Goal: Information Seeking & Learning: Learn about a topic

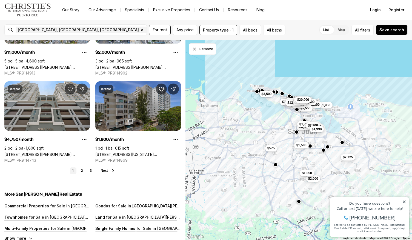
scroll to position [1990, 0]
click at [80, 167] on link "2" at bounding box center [82, 170] width 7 height 7
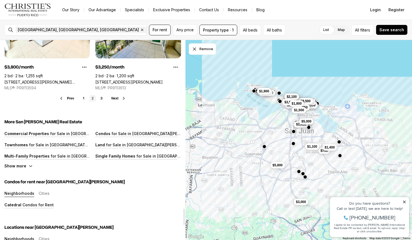
scroll to position [2063, 0]
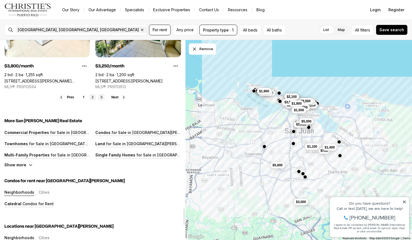
click at [101, 94] on link "3" at bounding box center [101, 97] width 7 height 7
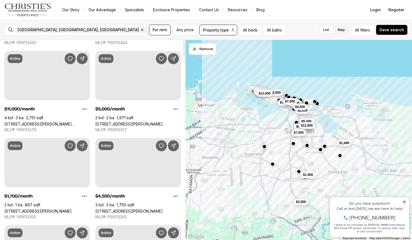
scroll to position [0, 0]
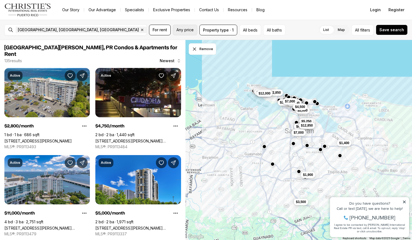
click at [184, 28] on span "Any price" at bounding box center [184, 30] width 17 height 4
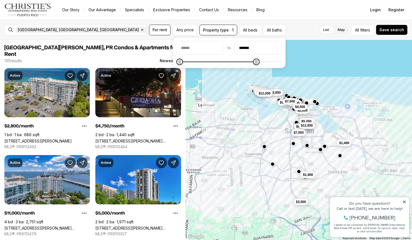
click at [259, 64] on icon "Maximum" at bounding box center [256, 62] width 4 height 4
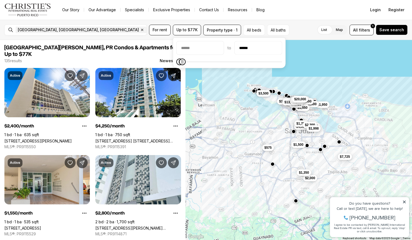
type input "******"
click at [181, 64] on icon "Maximum" at bounding box center [183, 62] width 4 height 4
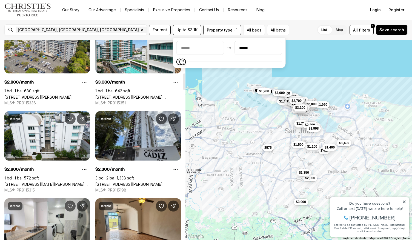
scroll to position [423, 0]
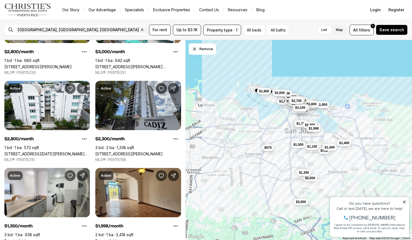
click at [171, 39] on div "San Juan, PR, US Remove San Juan, PR, US For rent Up to $3.1K Property type · 1…" at bounding box center [206, 30] width 412 height 20
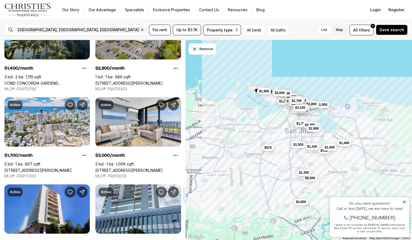
scroll to position [1812, 0]
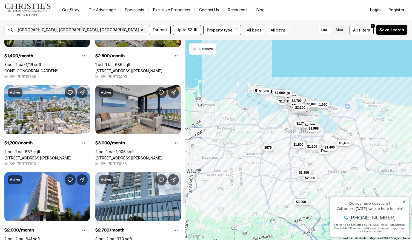
click at [145, 156] on link "450 Av de la Constitución APT. 11, SAN JUAN PR, 00901" at bounding box center [128, 158] width 67 height 5
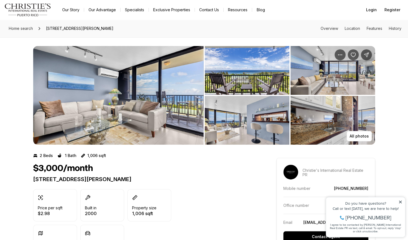
click at [145, 103] on img "View image gallery" at bounding box center [118, 95] width 170 height 99
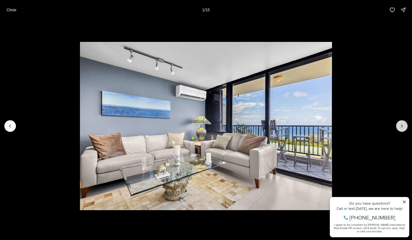
click at [404, 127] on icon "Next slide" at bounding box center [401, 125] width 5 height 5
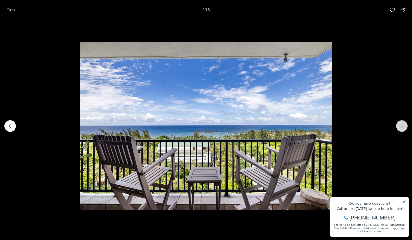
click at [404, 127] on icon "Next slide" at bounding box center [401, 125] width 5 height 5
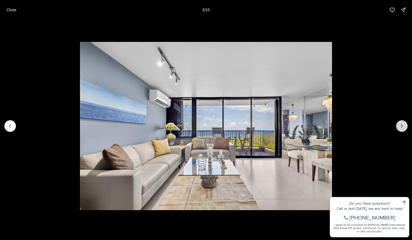
click at [404, 127] on icon "Next slide" at bounding box center [401, 125] width 5 height 5
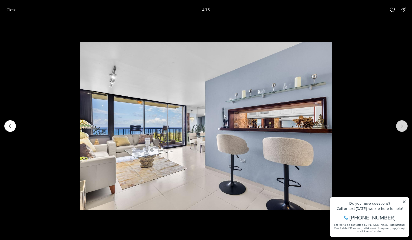
click at [404, 127] on icon "Next slide" at bounding box center [401, 125] width 5 height 5
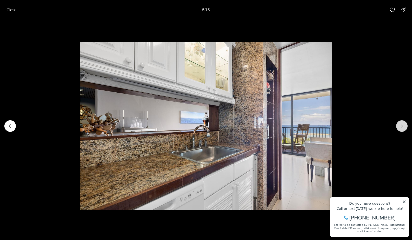
click at [404, 127] on icon "Next slide" at bounding box center [401, 125] width 5 height 5
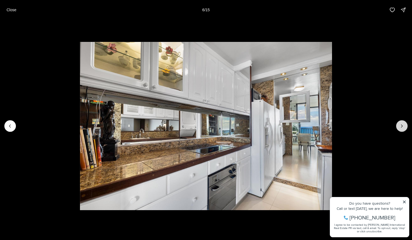
click at [404, 127] on icon "Next slide" at bounding box center [401, 125] width 5 height 5
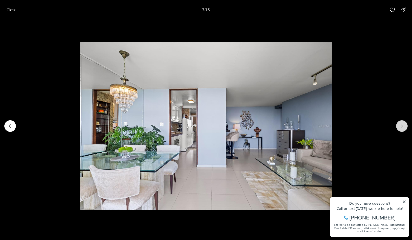
click at [404, 127] on icon "Next slide" at bounding box center [401, 125] width 5 height 5
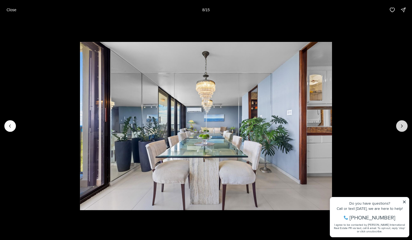
click at [404, 127] on icon "Next slide" at bounding box center [401, 125] width 5 height 5
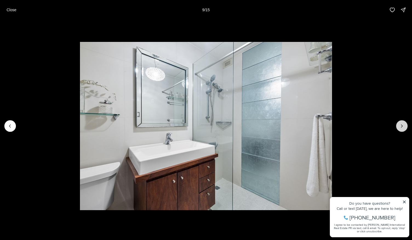
click at [404, 127] on icon "Next slide" at bounding box center [401, 125] width 5 height 5
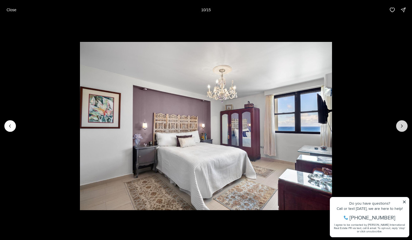
click at [404, 127] on icon "Next slide" at bounding box center [401, 125] width 5 height 5
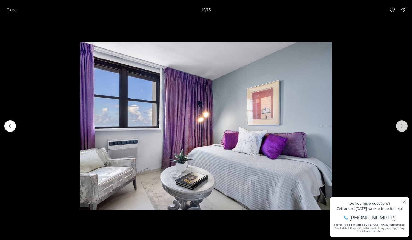
click at [404, 127] on icon "Next slide" at bounding box center [401, 125] width 5 height 5
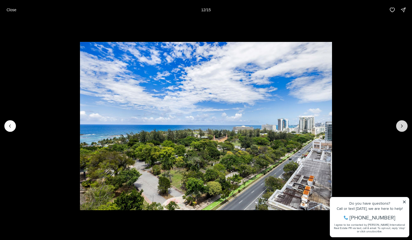
click at [404, 127] on icon "Next slide" at bounding box center [401, 125] width 5 height 5
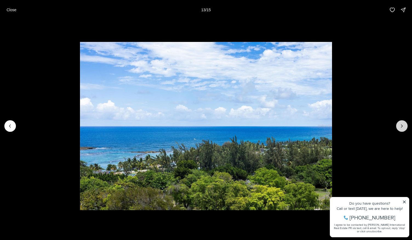
click at [404, 127] on icon "Next slide" at bounding box center [401, 125] width 5 height 5
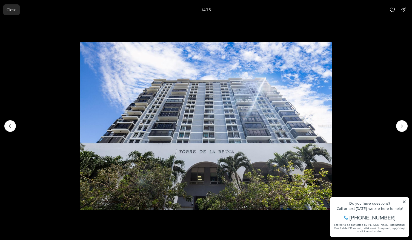
click at [12, 12] on p "Close" at bounding box center [12, 10] width 10 height 4
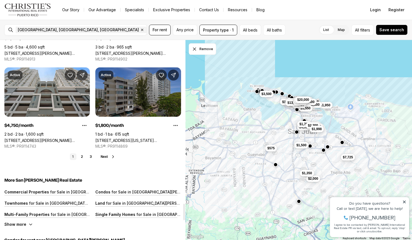
scroll to position [2005, 0]
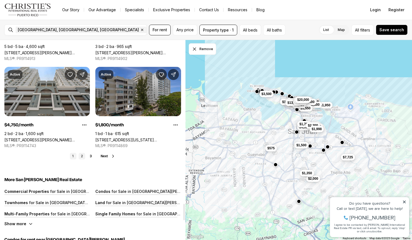
click at [83, 153] on link "2" at bounding box center [82, 156] width 7 height 7
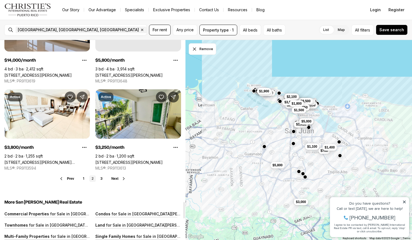
scroll to position [1982, 0]
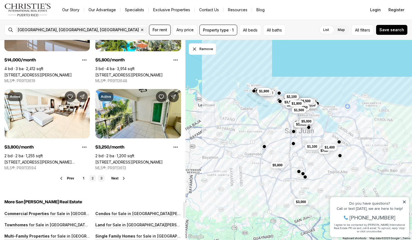
click at [102, 175] on link "3" at bounding box center [101, 178] width 7 height 7
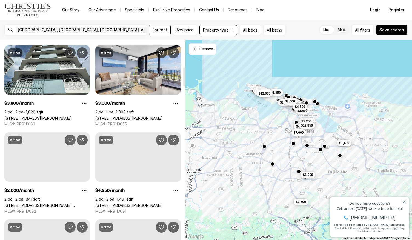
scroll to position [284, 0]
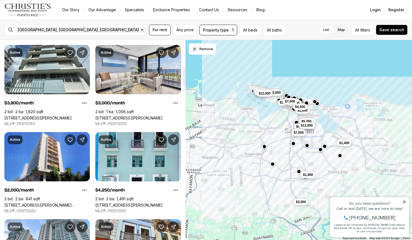
drag, startPoint x: 102, startPoint y: 171, endPoint x: 0, endPoint y: 178, distance: 101.9
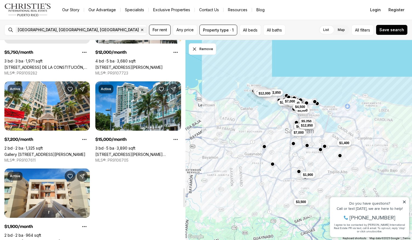
scroll to position [1607, 0]
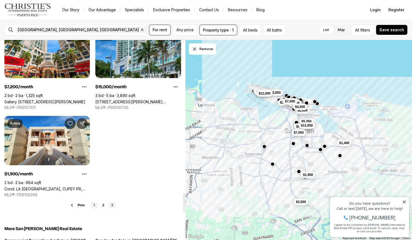
click at [94, 202] on link "1" at bounding box center [94, 205] width 7 height 7
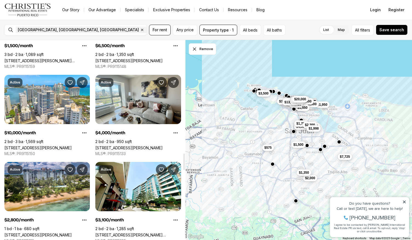
scroll to position [1386, 0]
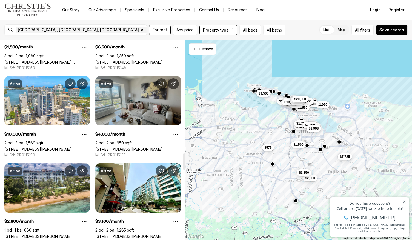
click at [136, 147] on link "103 DE DIEGO AVE #2105, SAN JUAN PR, 00911" at bounding box center [128, 149] width 67 height 5
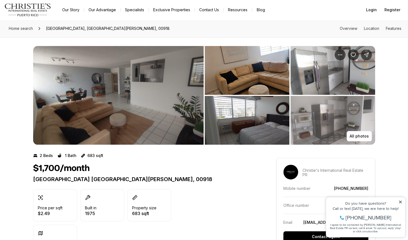
click at [146, 77] on img "View image gallery" at bounding box center [118, 95] width 170 height 99
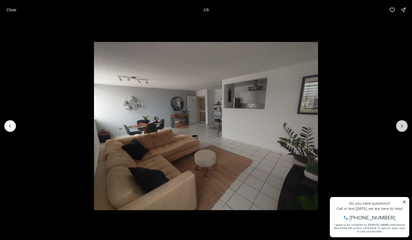
click at [403, 125] on icon "Next slide" at bounding box center [401, 125] width 5 height 5
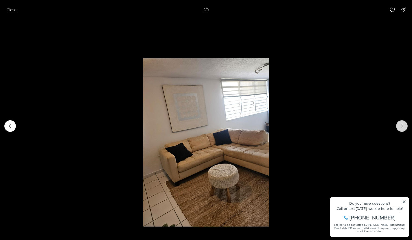
click at [403, 125] on icon "Next slide" at bounding box center [401, 125] width 5 height 5
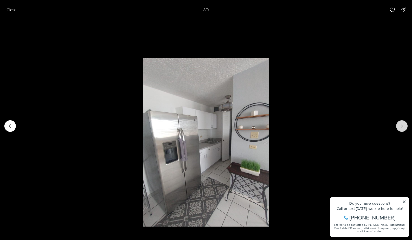
click at [403, 125] on icon "Next slide" at bounding box center [401, 125] width 5 height 5
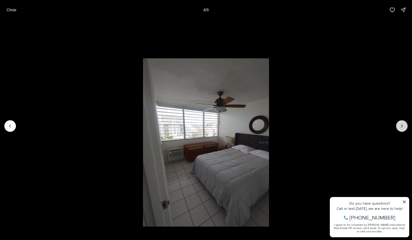
click at [403, 125] on icon "Next slide" at bounding box center [401, 125] width 5 height 5
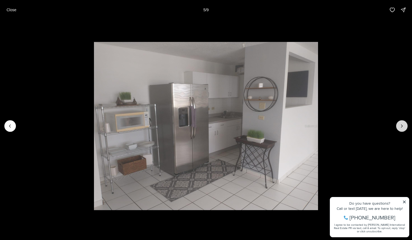
click at [403, 125] on icon "Next slide" at bounding box center [401, 125] width 5 height 5
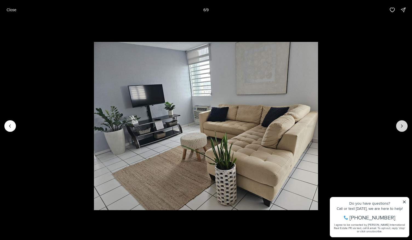
click at [403, 125] on icon "Next slide" at bounding box center [401, 125] width 5 height 5
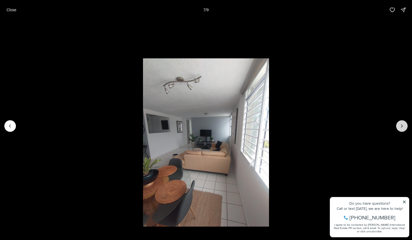
click at [403, 125] on icon "Next slide" at bounding box center [401, 125] width 5 height 5
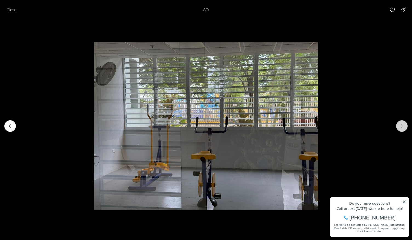
click at [403, 125] on icon "Next slide" at bounding box center [401, 125] width 5 height 5
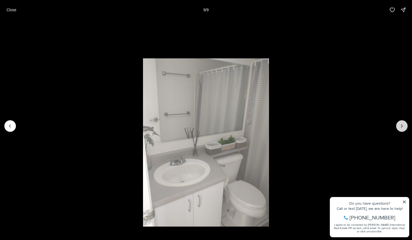
click at [403, 125] on div at bounding box center [402, 126] width 12 height 12
click at [13, 10] on p "Close" at bounding box center [12, 10] width 10 height 4
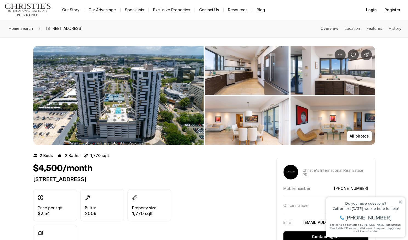
click at [150, 82] on img "View image gallery" at bounding box center [118, 95] width 170 height 99
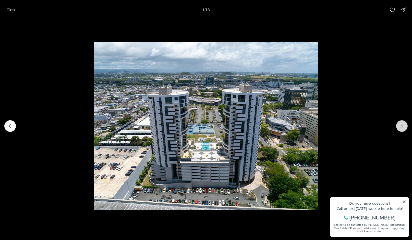
click at [403, 124] on icon "Next slide" at bounding box center [401, 125] width 5 height 5
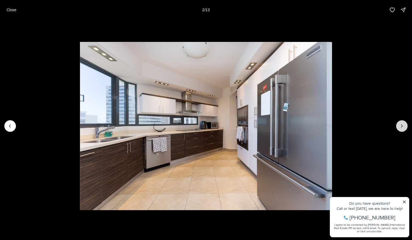
click at [403, 124] on icon "Next slide" at bounding box center [401, 125] width 5 height 5
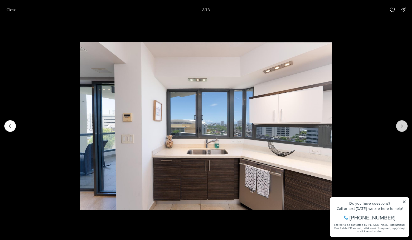
click at [403, 124] on icon "Next slide" at bounding box center [401, 125] width 5 height 5
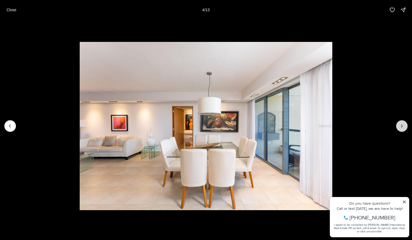
click at [403, 124] on icon "Next slide" at bounding box center [401, 125] width 5 height 5
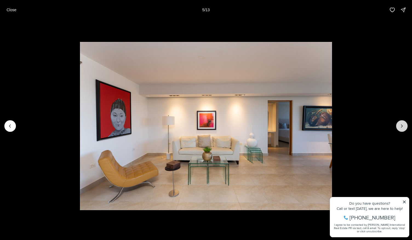
click at [403, 124] on icon "Next slide" at bounding box center [401, 125] width 5 height 5
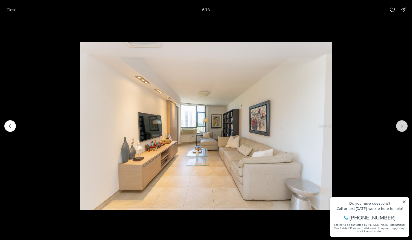
click at [403, 124] on icon "Next slide" at bounding box center [401, 125] width 5 height 5
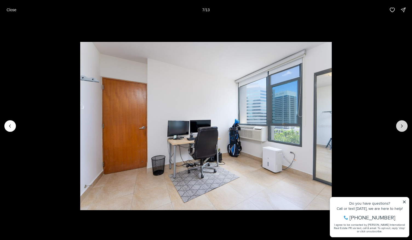
click at [403, 124] on icon "Next slide" at bounding box center [401, 125] width 5 height 5
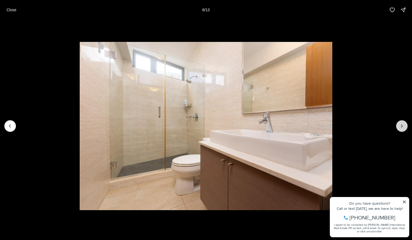
click at [403, 124] on icon "Next slide" at bounding box center [401, 125] width 5 height 5
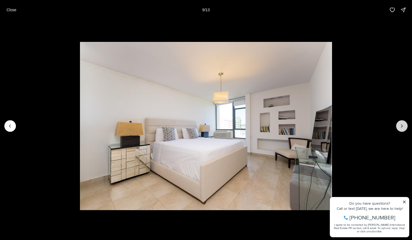
click at [403, 124] on icon "Next slide" at bounding box center [401, 125] width 5 height 5
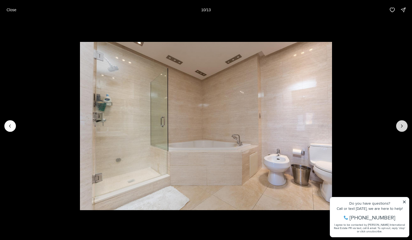
click at [403, 124] on icon "Next slide" at bounding box center [401, 125] width 5 height 5
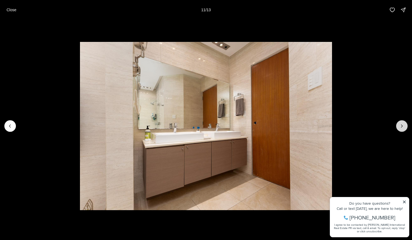
click at [403, 124] on icon "Next slide" at bounding box center [401, 125] width 5 height 5
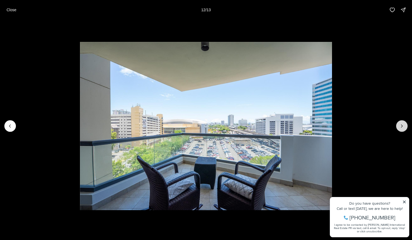
click at [403, 124] on icon "Next slide" at bounding box center [401, 125] width 5 height 5
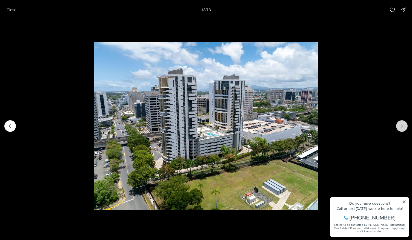
click at [403, 124] on div at bounding box center [402, 126] width 12 height 12
click at [9, 8] on p "Close" at bounding box center [12, 10] width 10 height 4
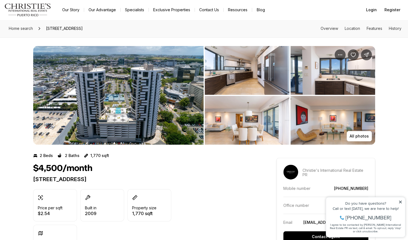
click at [117, 92] on img "View image gallery" at bounding box center [118, 95] width 170 height 99
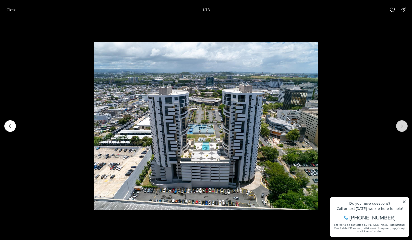
click at [401, 125] on icon "Next slide" at bounding box center [401, 125] width 5 height 5
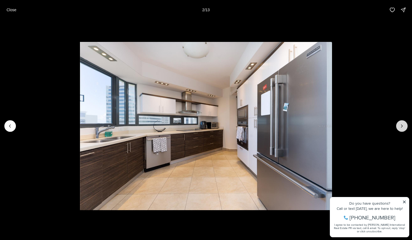
click at [401, 125] on icon "Next slide" at bounding box center [401, 125] width 5 height 5
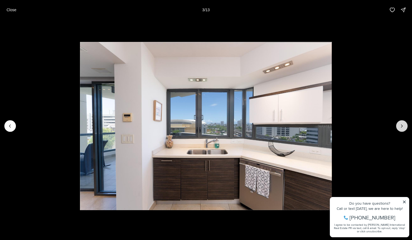
click at [401, 125] on icon "Next slide" at bounding box center [401, 125] width 5 height 5
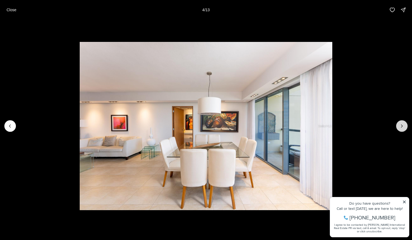
click at [401, 125] on icon "Next slide" at bounding box center [401, 125] width 5 height 5
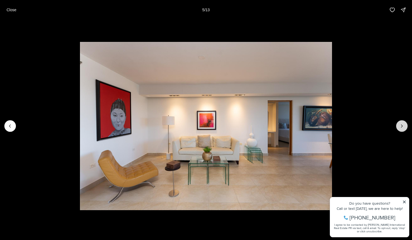
click at [401, 125] on icon "Next slide" at bounding box center [401, 125] width 5 height 5
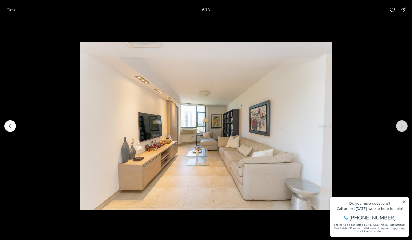
click at [401, 125] on icon "Next slide" at bounding box center [401, 125] width 5 height 5
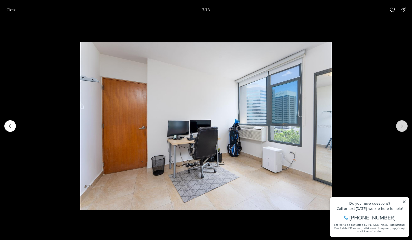
click at [401, 125] on icon "Next slide" at bounding box center [401, 125] width 5 height 5
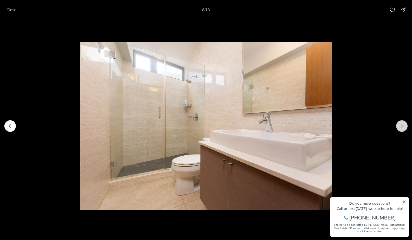
click at [401, 125] on icon "Next slide" at bounding box center [401, 125] width 5 height 5
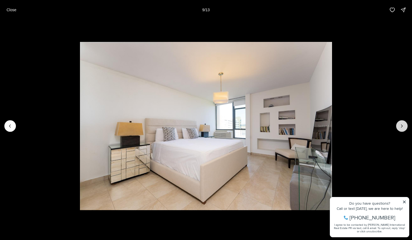
click at [401, 125] on icon "Next slide" at bounding box center [401, 125] width 5 height 5
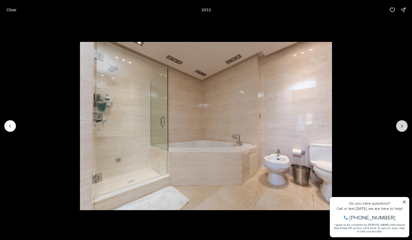
click at [401, 125] on icon "Next slide" at bounding box center [401, 125] width 5 height 5
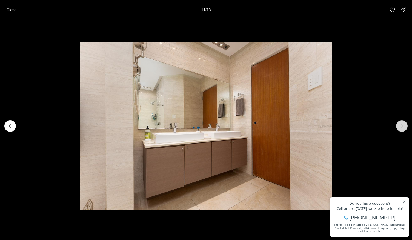
click at [401, 125] on icon "Next slide" at bounding box center [401, 125] width 5 height 5
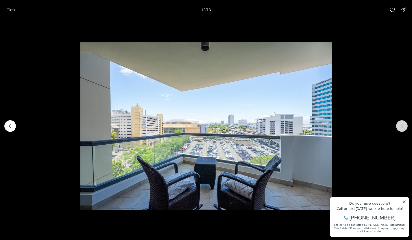
click at [401, 125] on icon "Next slide" at bounding box center [401, 125] width 5 height 5
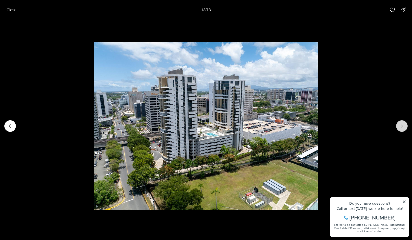
click at [401, 125] on div at bounding box center [402, 126] width 12 height 12
click at [8, 10] on p "Close" at bounding box center [12, 10] width 10 height 4
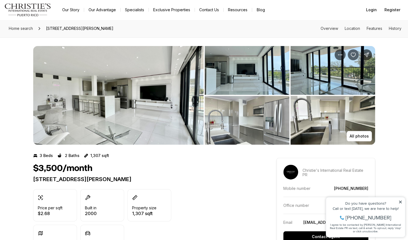
click at [155, 103] on img "View image gallery" at bounding box center [118, 95] width 170 height 99
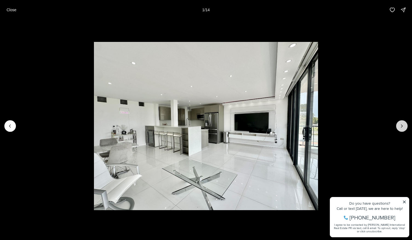
click at [403, 125] on icon "Next slide" at bounding box center [401, 125] width 5 height 5
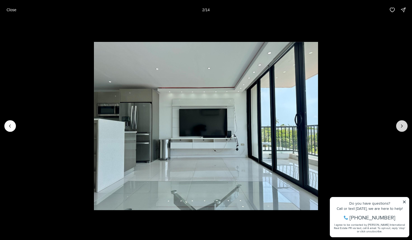
click at [403, 125] on icon "Next slide" at bounding box center [401, 125] width 5 height 5
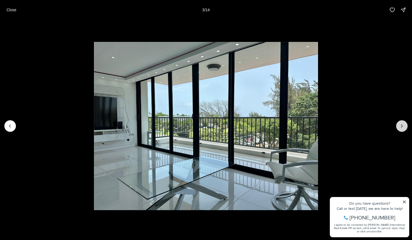
click at [403, 125] on icon "Next slide" at bounding box center [401, 125] width 5 height 5
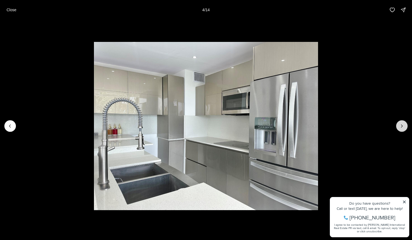
click at [403, 125] on icon "Next slide" at bounding box center [401, 125] width 5 height 5
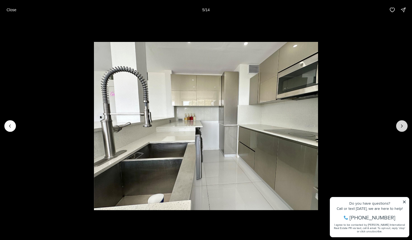
click at [403, 125] on icon "Next slide" at bounding box center [401, 125] width 5 height 5
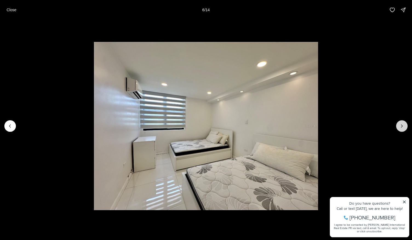
click at [403, 125] on icon "Next slide" at bounding box center [401, 125] width 5 height 5
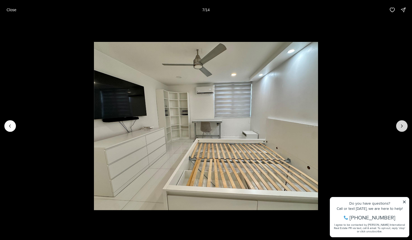
click at [403, 125] on icon "Next slide" at bounding box center [401, 125] width 5 height 5
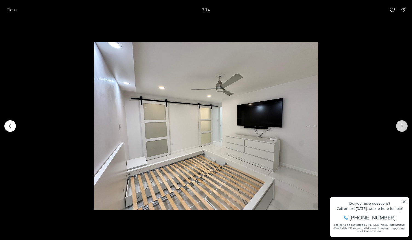
click at [403, 125] on icon "Next slide" at bounding box center [401, 125] width 5 height 5
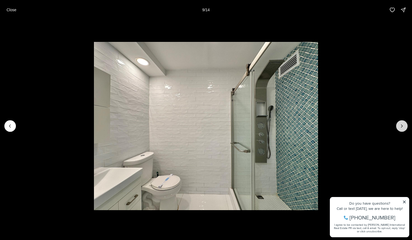
click at [403, 125] on icon "Next slide" at bounding box center [401, 125] width 5 height 5
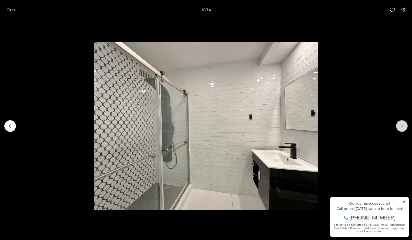
click at [403, 125] on icon "Next slide" at bounding box center [401, 125] width 5 height 5
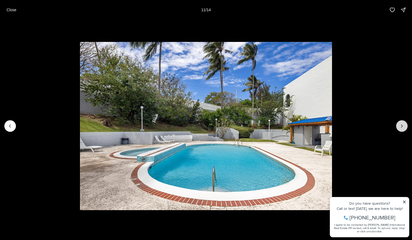
click at [403, 125] on icon "Next slide" at bounding box center [401, 125] width 5 height 5
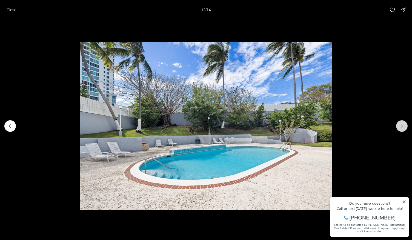
click at [403, 125] on icon "Next slide" at bounding box center [401, 125] width 5 height 5
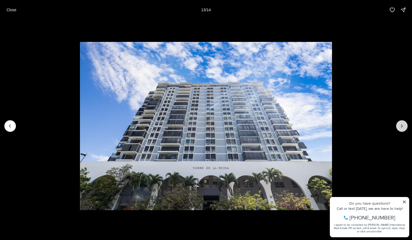
click at [403, 125] on icon "Next slide" at bounding box center [401, 125] width 5 height 5
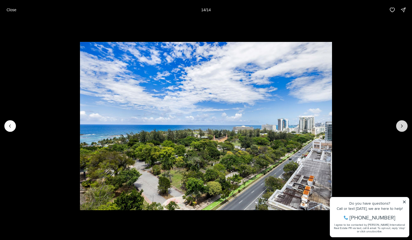
click at [403, 125] on div at bounding box center [402, 126] width 12 height 12
click at [10, 128] on icon "Previous slide" at bounding box center [9, 125] width 5 height 5
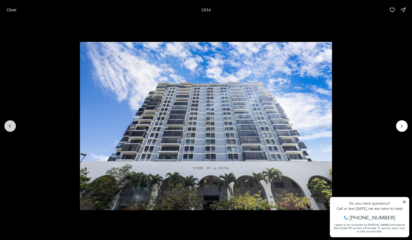
click at [10, 128] on icon "Previous slide" at bounding box center [9, 125] width 5 height 5
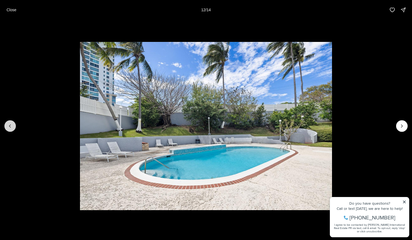
click at [10, 128] on icon "Previous slide" at bounding box center [9, 125] width 5 height 5
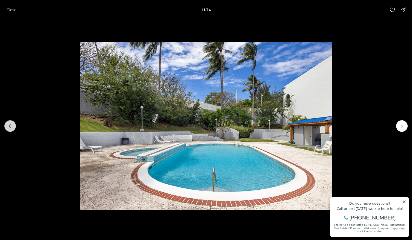
click at [10, 128] on icon "Previous slide" at bounding box center [9, 125] width 5 height 5
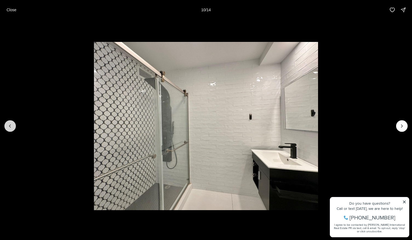
click at [10, 128] on icon "Previous slide" at bounding box center [9, 125] width 5 height 5
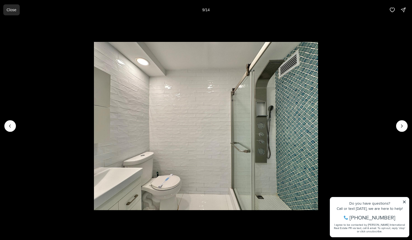
click at [12, 12] on button "Close" at bounding box center [11, 9] width 16 height 11
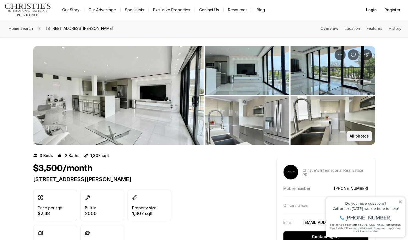
click at [361, 136] on p "All photos" at bounding box center [359, 136] width 19 height 4
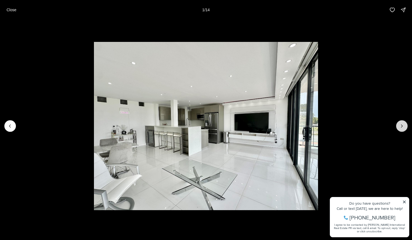
click at [400, 127] on icon "Next slide" at bounding box center [401, 125] width 5 height 5
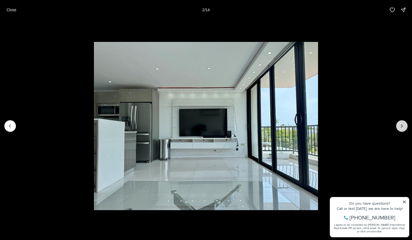
click at [400, 127] on icon "Next slide" at bounding box center [401, 125] width 5 height 5
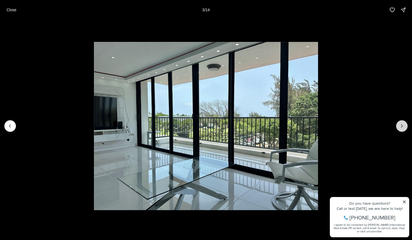
click at [400, 127] on icon "Next slide" at bounding box center [401, 125] width 5 height 5
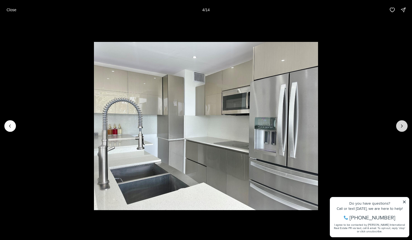
click at [400, 127] on icon "Next slide" at bounding box center [401, 125] width 5 height 5
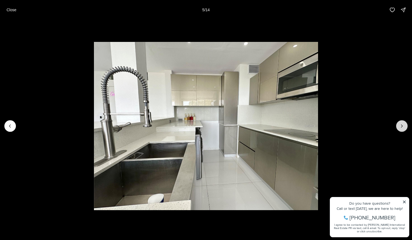
click at [400, 127] on icon "Next slide" at bounding box center [401, 125] width 5 height 5
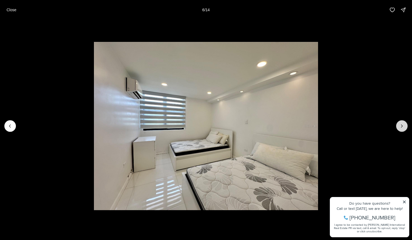
click at [400, 127] on icon "Next slide" at bounding box center [401, 125] width 5 height 5
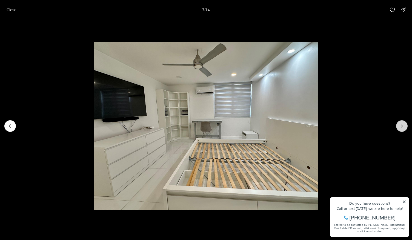
click at [400, 127] on icon "Next slide" at bounding box center [401, 125] width 5 height 5
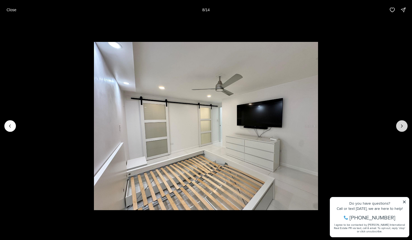
click at [400, 127] on icon "Next slide" at bounding box center [401, 125] width 5 height 5
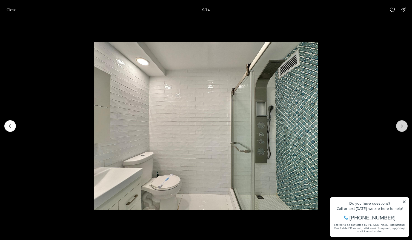
click at [400, 127] on icon "Next slide" at bounding box center [401, 125] width 5 height 5
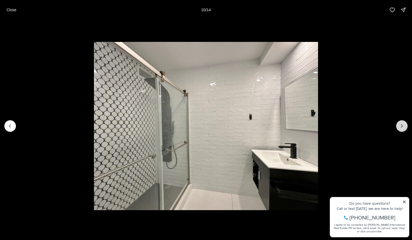
click at [400, 127] on icon "Next slide" at bounding box center [401, 125] width 5 height 5
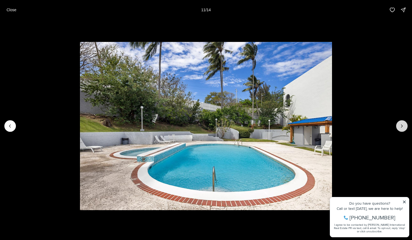
click at [400, 127] on icon "Next slide" at bounding box center [401, 125] width 5 height 5
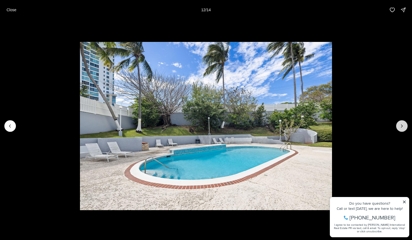
click at [400, 127] on icon "Next slide" at bounding box center [401, 125] width 5 height 5
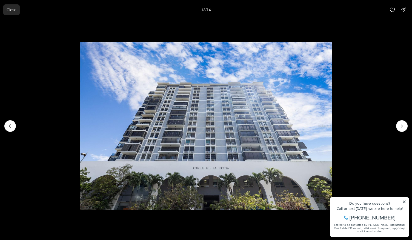
click at [14, 10] on p "Close" at bounding box center [12, 10] width 10 height 4
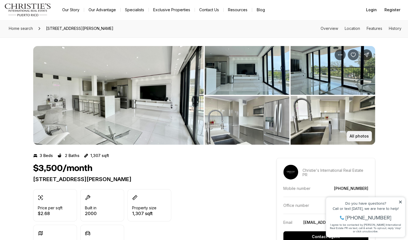
click at [364, 138] on p "All photos" at bounding box center [359, 136] width 19 height 4
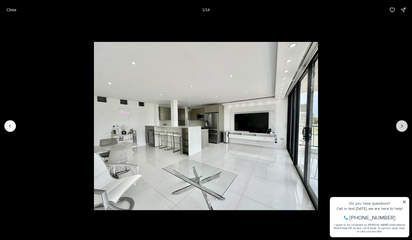
click at [404, 127] on icon "Next slide" at bounding box center [401, 125] width 5 height 5
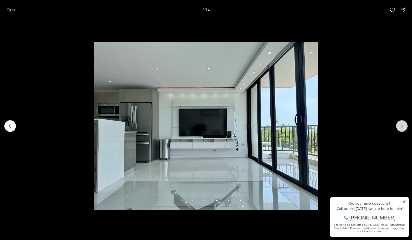
click at [404, 127] on icon "Next slide" at bounding box center [401, 125] width 5 height 5
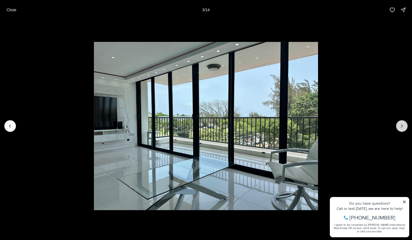
click at [404, 127] on icon "Next slide" at bounding box center [401, 125] width 5 height 5
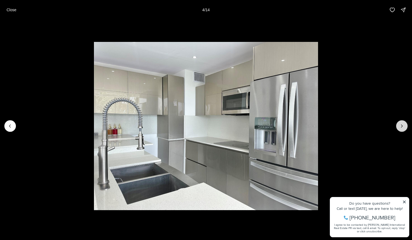
click at [404, 127] on icon "Next slide" at bounding box center [401, 125] width 5 height 5
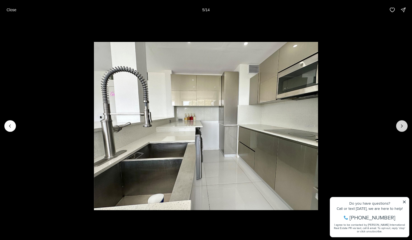
click at [404, 127] on icon "Next slide" at bounding box center [401, 125] width 5 height 5
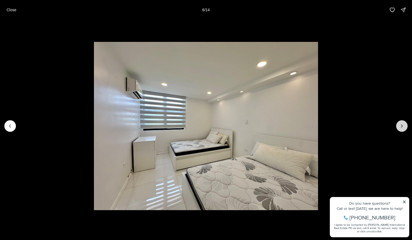
click at [404, 127] on icon "Next slide" at bounding box center [401, 125] width 5 height 5
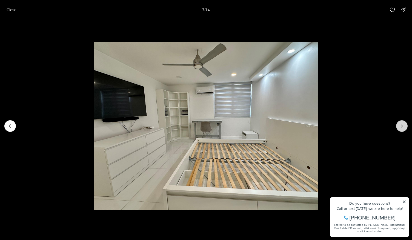
click at [404, 127] on icon "Next slide" at bounding box center [401, 125] width 5 height 5
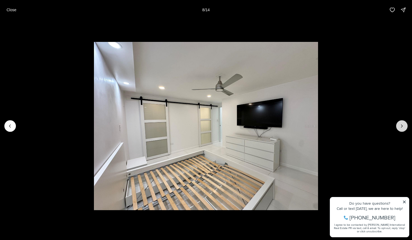
click at [404, 127] on icon "Next slide" at bounding box center [401, 125] width 5 height 5
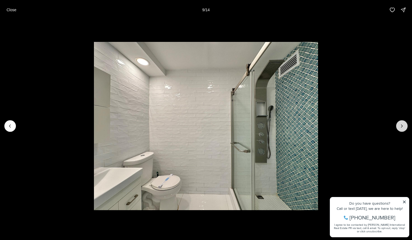
click at [404, 127] on icon "Next slide" at bounding box center [401, 125] width 5 height 5
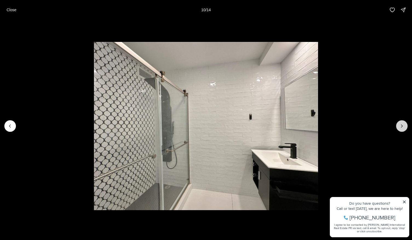
click at [404, 127] on icon "Next slide" at bounding box center [401, 125] width 5 height 5
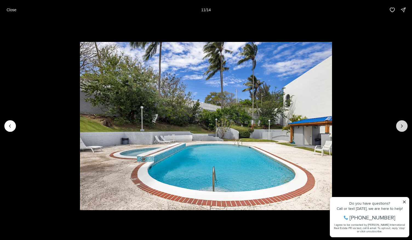
click at [404, 127] on icon "Next slide" at bounding box center [401, 125] width 5 height 5
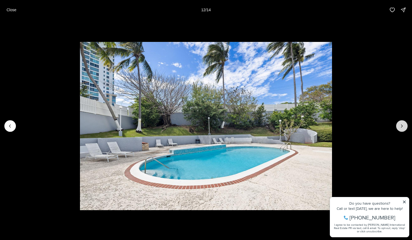
click at [404, 127] on icon "Next slide" at bounding box center [401, 125] width 5 height 5
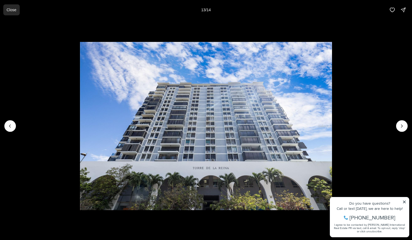
click at [13, 8] on p "Close" at bounding box center [12, 10] width 10 height 4
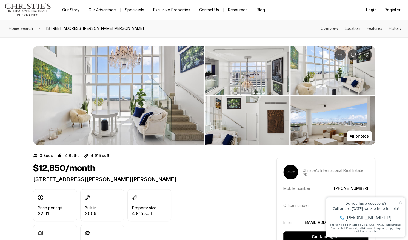
click at [150, 79] on img "View image gallery" at bounding box center [118, 95] width 170 height 99
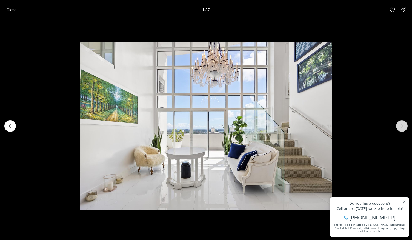
click at [405, 125] on button "Next slide" at bounding box center [402, 126] width 12 height 12
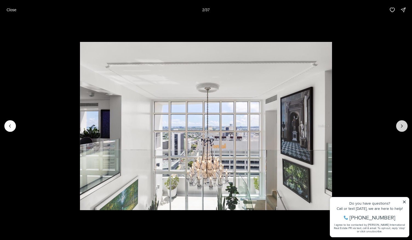
click at [405, 125] on button "Next slide" at bounding box center [402, 126] width 12 height 12
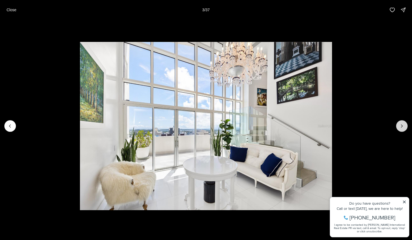
click at [405, 125] on button "Next slide" at bounding box center [402, 126] width 12 height 12
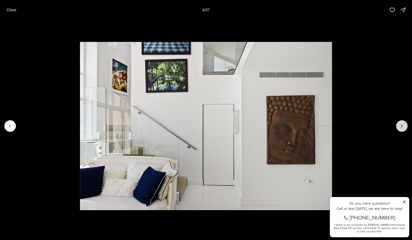
click at [405, 125] on button "Next slide" at bounding box center [402, 126] width 12 height 12
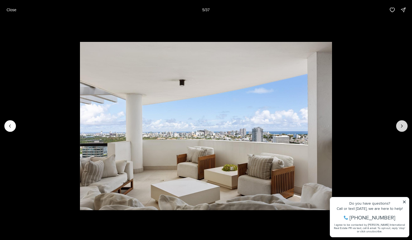
click at [405, 125] on button "Next slide" at bounding box center [402, 126] width 12 height 12
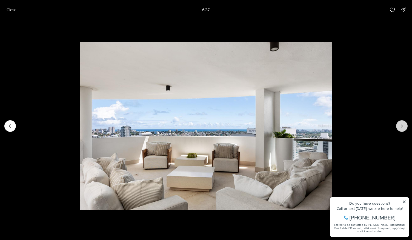
click at [405, 125] on button "Next slide" at bounding box center [402, 126] width 12 height 12
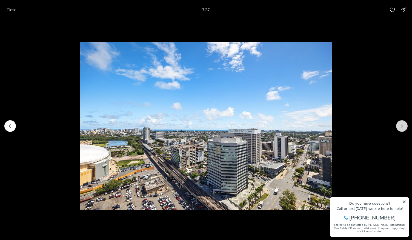
click at [405, 125] on button "Next slide" at bounding box center [402, 126] width 12 height 12
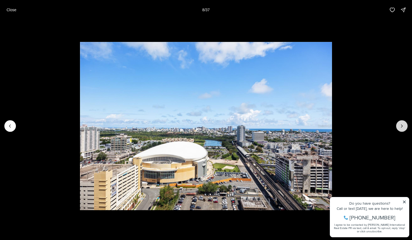
click at [405, 125] on button "Next slide" at bounding box center [402, 126] width 12 height 12
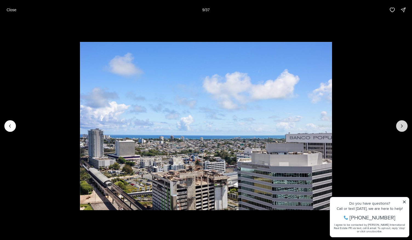
click at [405, 125] on button "Next slide" at bounding box center [402, 126] width 12 height 12
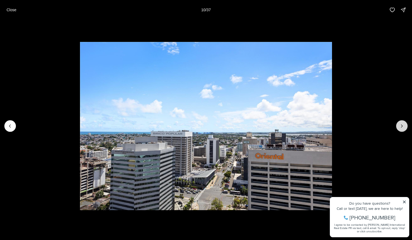
click at [405, 125] on button "Next slide" at bounding box center [402, 126] width 12 height 12
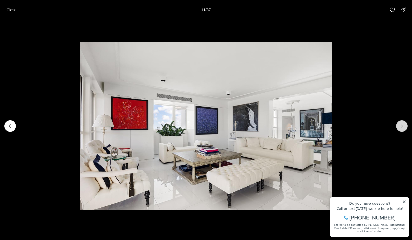
click at [405, 125] on button "Next slide" at bounding box center [402, 126] width 12 height 12
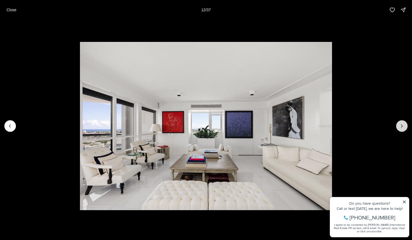
click at [405, 125] on button "Next slide" at bounding box center [402, 126] width 12 height 12
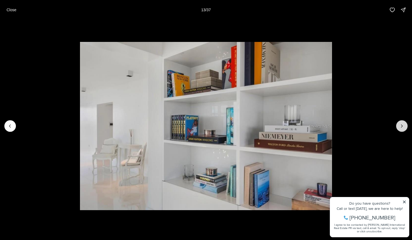
click at [405, 125] on button "Next slide" at bounding box center [402, 126] width 12 height 12
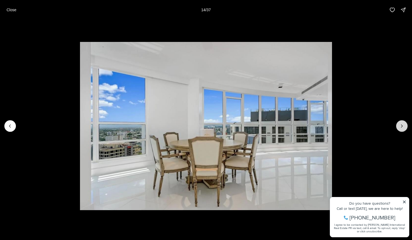
click at [405, 125] on button "Next slide" at bounding box center [402, 126] width 12 height 12
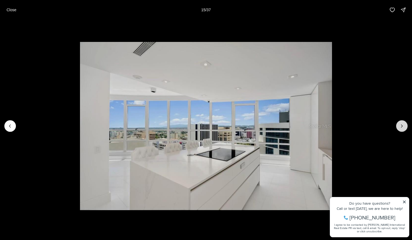
click at [405, 125] on button "Next slide" at bounding box center [402, 126] width 12 height 12
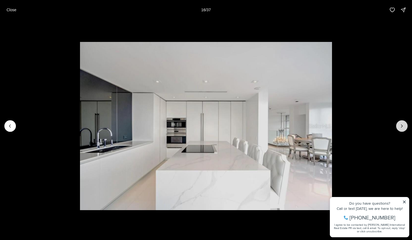
click at [405, 125] on button "Next slide" at bounding box center [402, 126] width 12 height 12
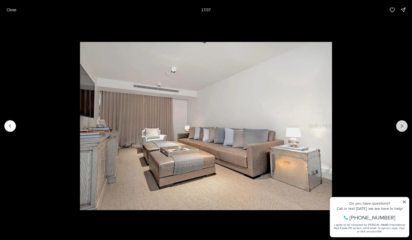
click at [405, 125] on button "Next slide" at bounding box center [402, 126] width 12 height 12
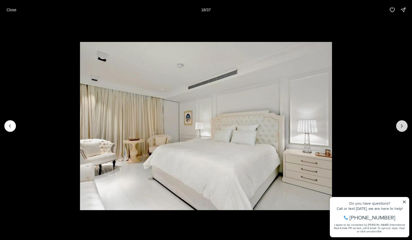
click at [405, 125] on button "Next slide" at bounding box center [402, 126] width 12 height 12
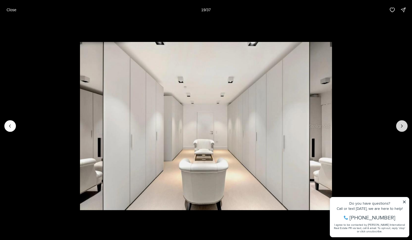
click at [405, 125] on button "Next slide" at bounding box center [402, 126] width 12 height 12
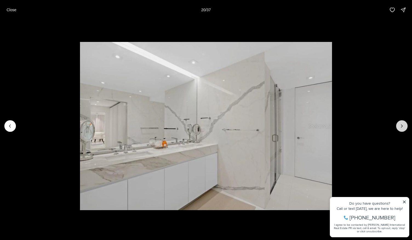
click at [405, 125] on button "Next slide" at bounding box center [402, 126] width 12 height 12
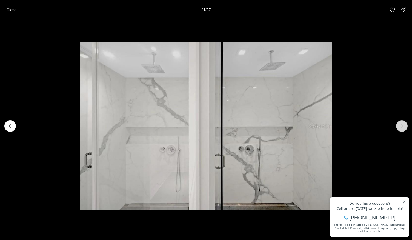
click at [405, 125] on button "Next slide" at bounding box center [402, 126] width 12 height 12
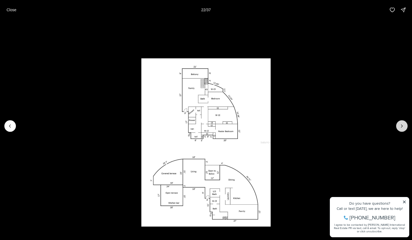
click at [405, 125] on button "Next slide" at bounding box center [402, 126] width 12 height 12
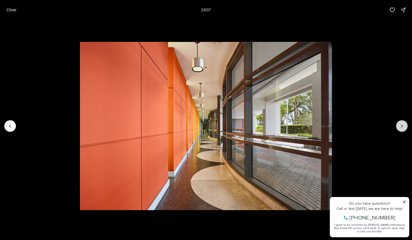
click at [405, 125] on button "Next slide" at bounding box center [402, 126] width 12 height 12
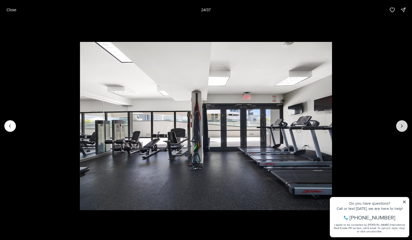
click at [405, 125] on button "Next slide" at bounding box center [402, 126] width 12 height 12
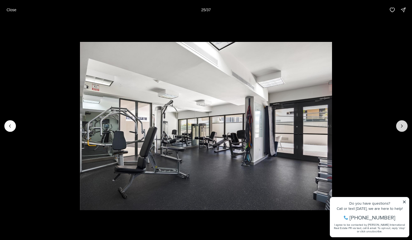
click at [405, 125] on button "Next slide" at bounding box center [402, 126] width 12 height 12
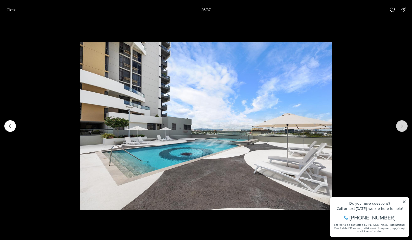
click at [405, 125] on button "Next slide" at bounding box center [402, 126] width 12 height 12
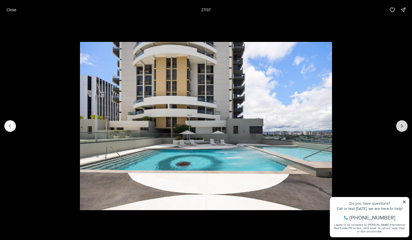
click at [405, 125] on button "Next slide" at bounding box center [402, 126] width 12 height 12
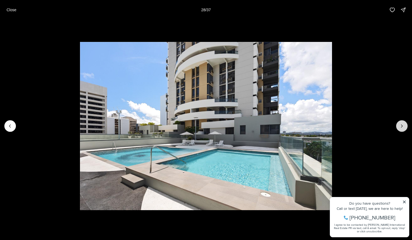
click at [405, 125] on button "Next slide" at bounding box center [402, 126] width 12 height 12
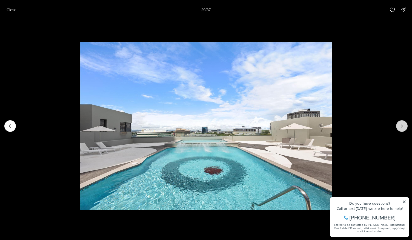
click at [405, 125] on button "Next slide" at bounding box center [402, 126] width 12 height 12
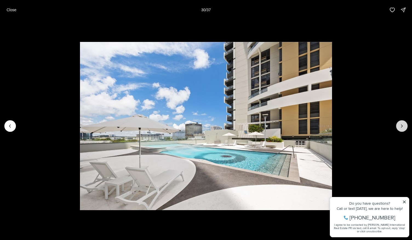
click at [405, 125] on button "Next slide" at bounding box center [402, 126] width 12 height 12
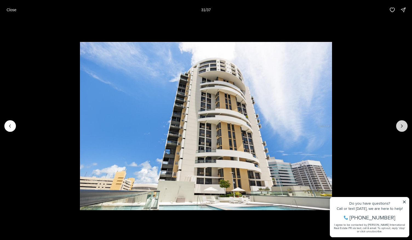
click at [405, 125] on button "Next slide" at bounding box center [402, 126] width 12 height 12
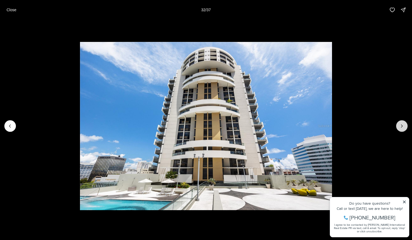
click at [405, 125] on button "Next slide" at bounding box center [402, 126] width 12 height 12
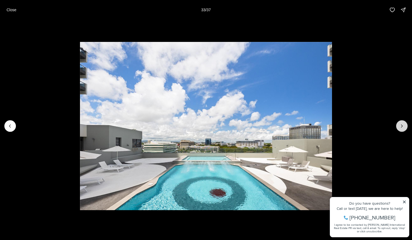
click at [405, 125] on button "Next slide" at bounding box center [402, 126] width 12 height 12
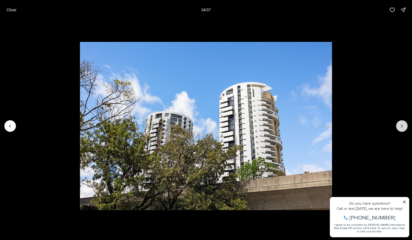
click at [405, 125] on button "Next slide" at bounding box center [402, 126] width 12 height 12
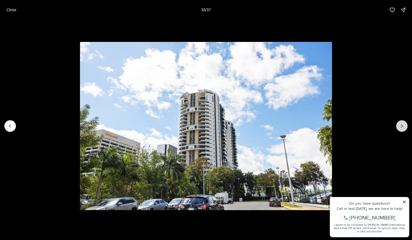
click at [405, 125] on button "Next slide" at bounding box center [402, 126] width 12 height 12
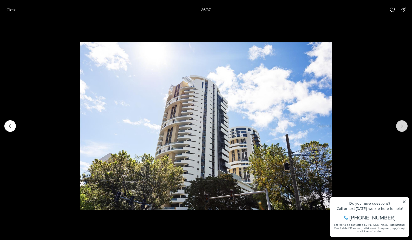
click at [405, 125] on button "Next slide" at bounding box center [402, 126] width 12 height 12
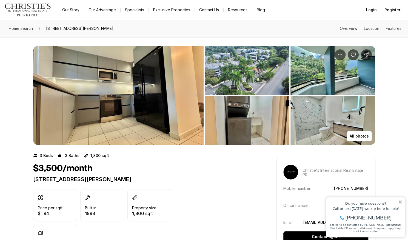
click at [166, 82] on img "View image gallery" at bounding box center [118, 95] width 170 height 99
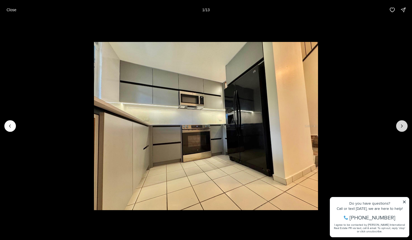
click at [401, 127] on icon "Next slide" at bounding box center [401, 125] width 5 height 5
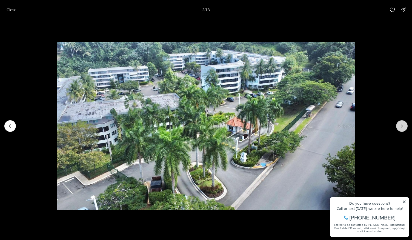
click at [401, 127] on icon "Next slide" at bounding box center [401, 125] width 5 height 5
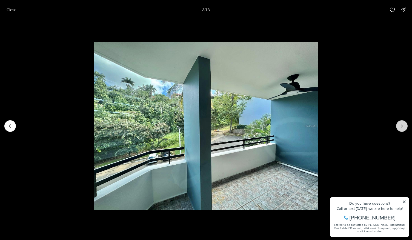
click at [401, 127] on icon "Next slide" at bounding box center [401, 125] width 5 height 5
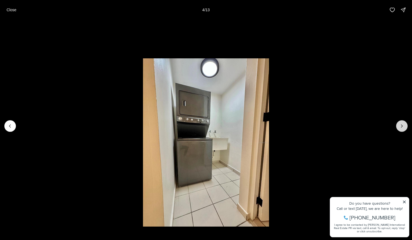
click at [401, 127] on icon "Next slide" at bounding box center [401, 125] width 5 height 5
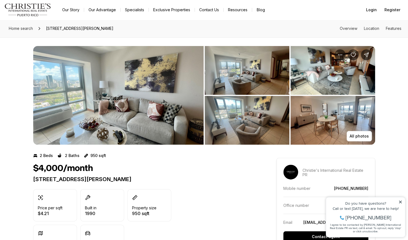
click at [136, 93] on img "View image gallery" at bounding box center [118, 95] width 170 height 99
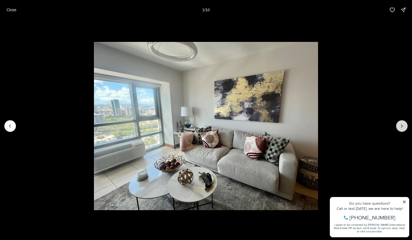
click at [402, 127] on icon "Next slide" at bounding box center [401, 125] width 5 height 5
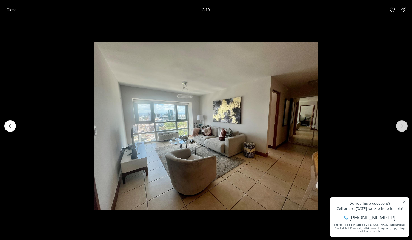
click at [402, 127] on icon "Next slide" at bounding box center [401, 125] width 5 height 5
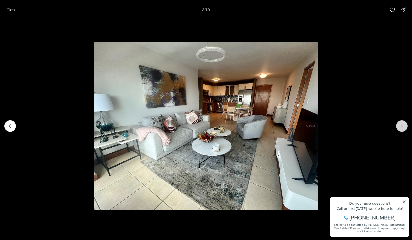
click at [402, 127] on icon "Next slide" at bounding box center [401, 125] width 5 height 5
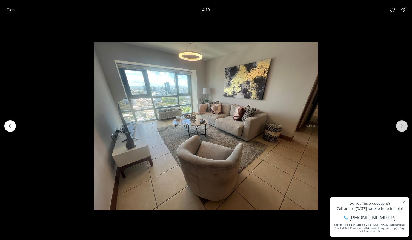
click at [402, 127] on icon "Next slide" at bounding box center [401, 125] width 5 height 5
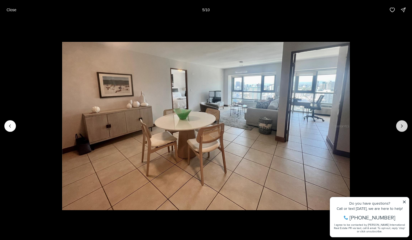
click at [402, 127] on icon "Next slide" at bounding box center [401, 125] width 5 height 5
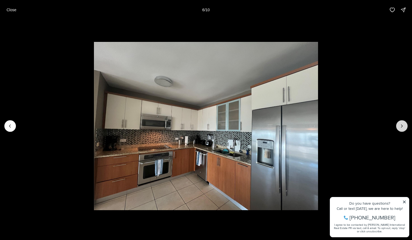
click at [402, 127] on icon "Next slide" at bounding box center [401, 125] width 5 height 5
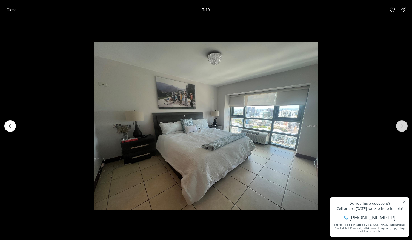
click at [402, 127] on icon "Next slide" at bounding box center [401, 125] width 5 height 5
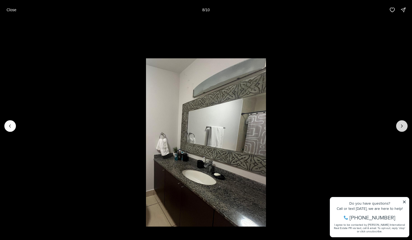
click at [402, 127] on icon "Next slide" at bounding box center [401, 125] width 5 height 5
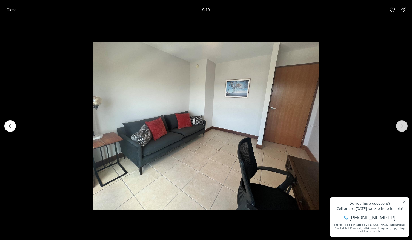
click at [402, 127] on icon "Next slide" at bounding box center [401, 125] width 5 height 5
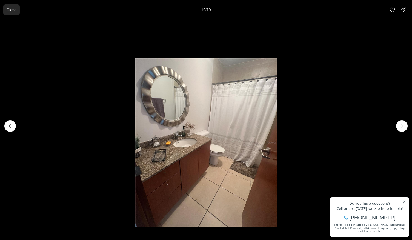
click at [13, 11] on p "Close" at bounding box center [12, 10] width 10 height 4
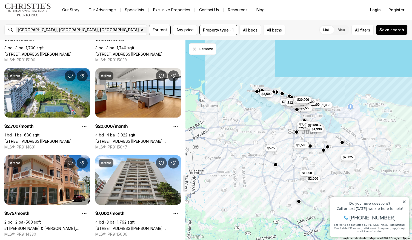
scroll to position [1655, 0]
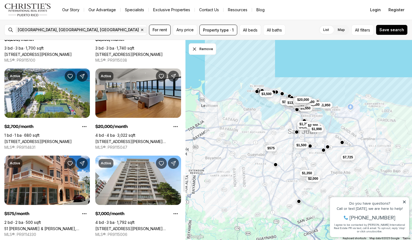
click at [134, 139] on link "[STREET_ADDRESS][PERSON_NAME][PERSON_NAME]" at bounding box center [137, 141] width 85 height 5
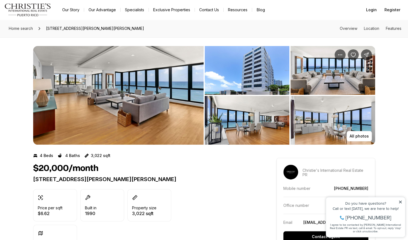
click at [401, 202] on icon at bounding box center [400, 202] width 4 height 4
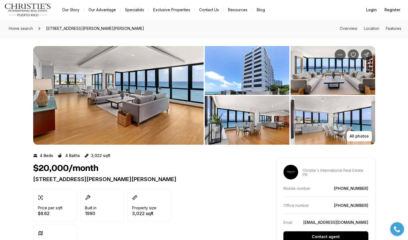
click at [154, 90] on img "View image gallery" at bounding box center [118, 95] width 170 height 99
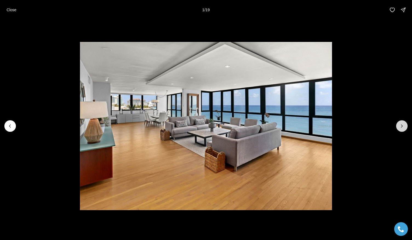
click at [403, 125] on icon "Next slide" at bounding box center [401, 125] width 5 height 5
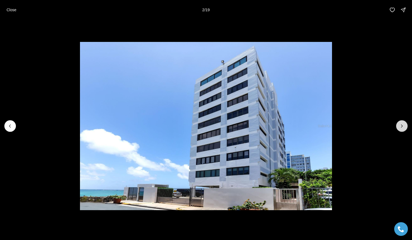
click at [403, 125] on icon "Next slide" at bounding box center [401, 125] width 5 height 5
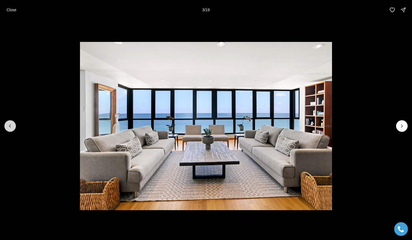
click at [12, 127] on icon "Previous slide" at bounding box center [9, 125] width 5 height 5
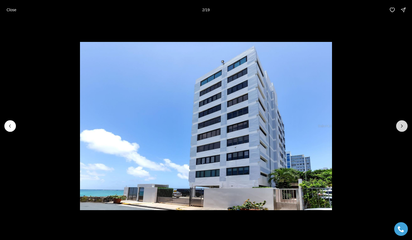
click at [403, 125] on icon "Next slide" at bounding box center [401, 125] width 5 height 5
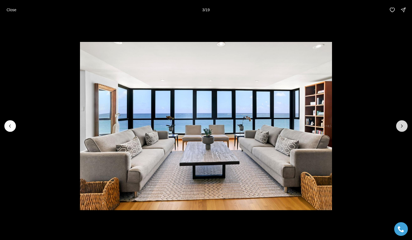
click at [403, 125] on icon "Next slide" at bounding box center [401, 125] width 5 height 5
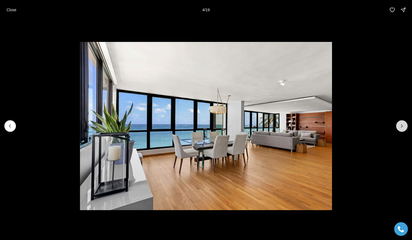
click at [403, 125] on icon "Next slide" at bounding box center [401, 125] width 5 height 5
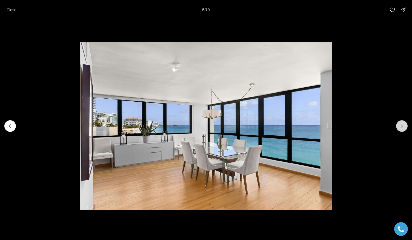
click at [403, 125] on icon "Next slide" at bounding box center [401, 125] width 5 height 5
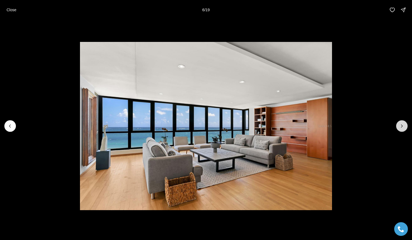
click at [403, 125] on icon "Next slide" at bounding box center [401, 125] width 5 height 5
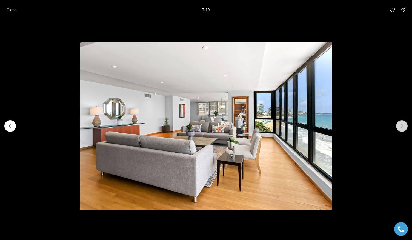
click at [403, 125] on icon "Next slide" at bounding box center [401, 125] width 5 height 5
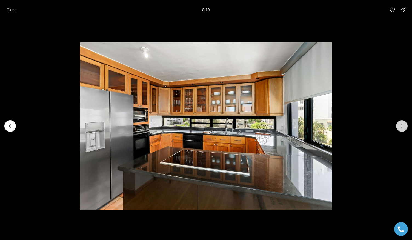
click at [403, 125] on icon "Next slide" at bounding box center [401, 125] width 5 height 5
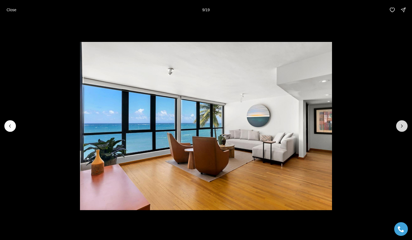
click at [403, 125] on icon "Next slide" at bounding box center [401, 125] width 5 height 5
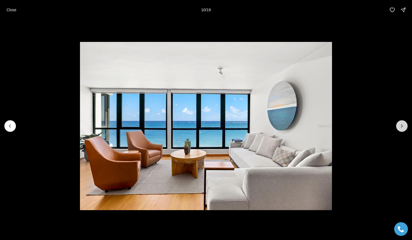
click at [403, 125] on icon "Next slide" at bounding box center [401, 125] width 5 height 5
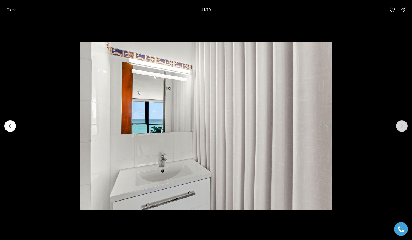
click at [403, 125] on icon "Next slide" at bounding box center [401, 125] width 5 height 5
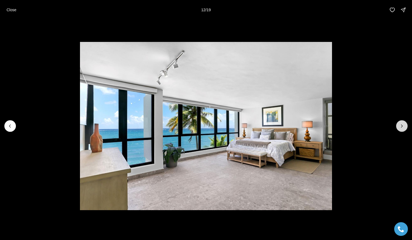
click at [403, 125] on icon "Next slide" at bounding box center [401, 125] width 5 height 5
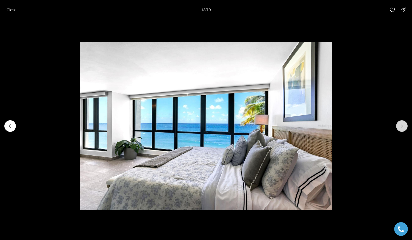
click at [403, 125] on icon "Next slide" at bounding box center [401, 125] width 5 height 5
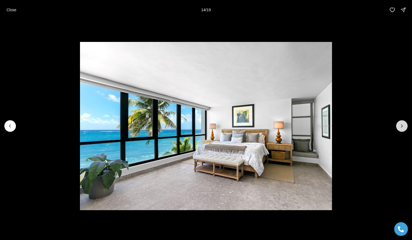
click at [403, 125] on icon "Next slide" at bounding box center [401, 125] width 5 height 5
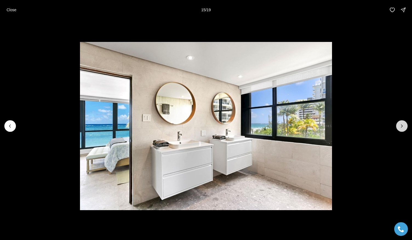
click at [403, 125] on icon "Next slide" at bounding box center [401, 125] width 5 height 5
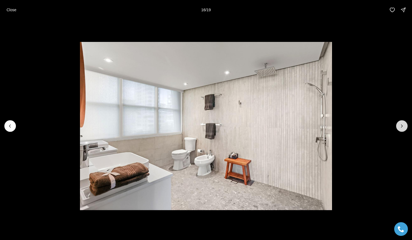
click at [403, 125] on icon "Next slide" at bounding box center [401, 125] width 5 height 5
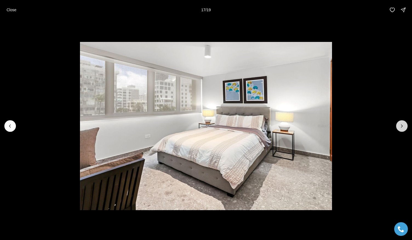
click at [403, 125] on icon "Next slide" at bounding box center [401, 125] width 5 height 5
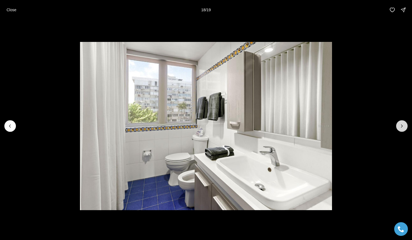
click at [403, 125] on icon "Next slide" at bounding box center [401, 125] width 5 height 5
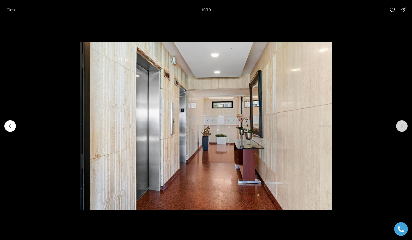
click at [403, 125] on div at bounding box center [402, 126] width 12 height 12
click at [12, 12] on p "Close" at bounding box center [12, 10] width 10 height 4
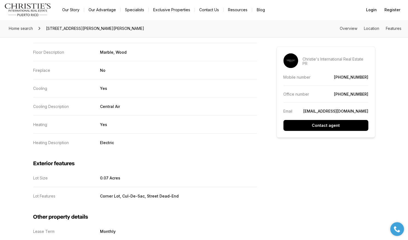
scroll to position [650, 0]
